Goal: Information Seeking & Learning: Learn about a topic

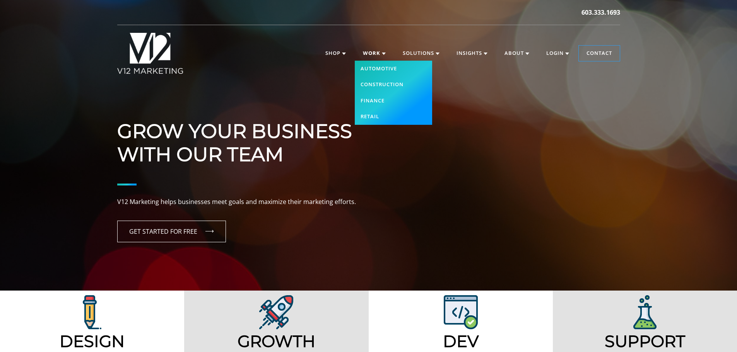
click at [377, 55] on link "Work" at bounding box center [374, 53] width 38 height 15
click at [376, 82] on link "Construction" at bounding box center [393, 85] width 77 height 16
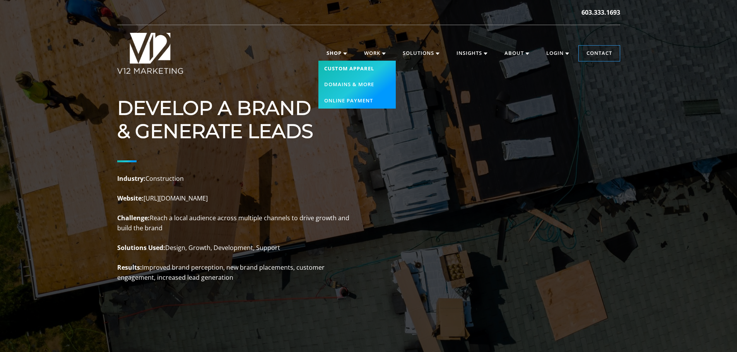
click at [338, 68] on link "Custom Apparel" at bounding box center [356, 69] width 77 height 16
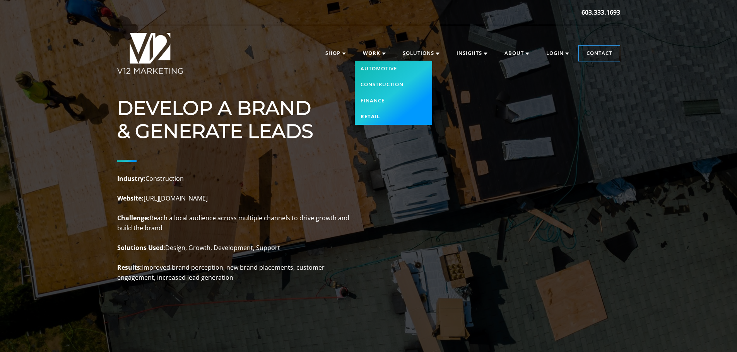
click at [369, 115] on link "Retail" at bounding box center [393, 117] width 77 height 16
